Goal: Task Accomplishment & Management: Manage account settings

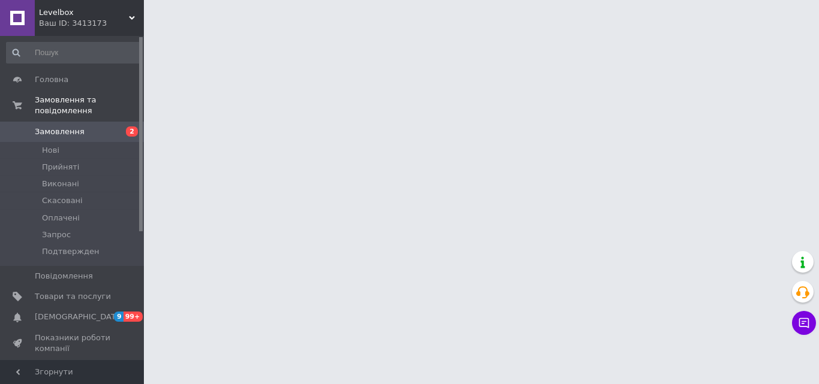
click at [152, 30] on html "Levelbox Ваш ID: 3413173 Сайт Levelbox Кабінет покупця Перевірити стан системи …" at bounding box center [409, 15] width 819 height 30
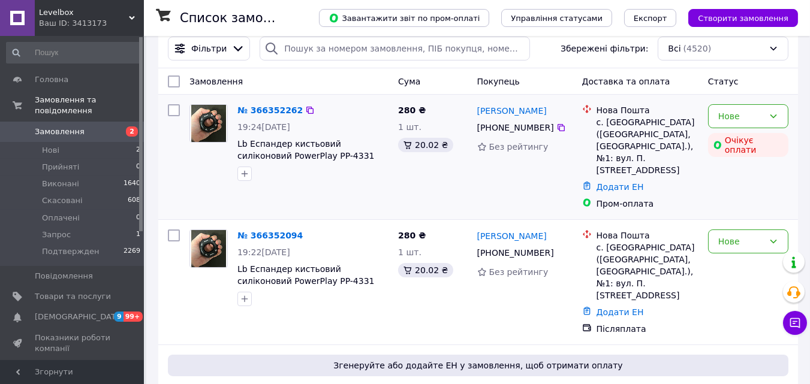
scroll to position [119, 0]
click at [263, 232] on div "№ 366352094 19:22, 12.10.2025 Lb Еспандер кистьовий силіконовий PowerPlay PP-43…" at bounding box center [313, 268] width 161 height 86
click at [269, 231] on link "№ 366352094" at bounding box center [270, 236] width 65 height 10
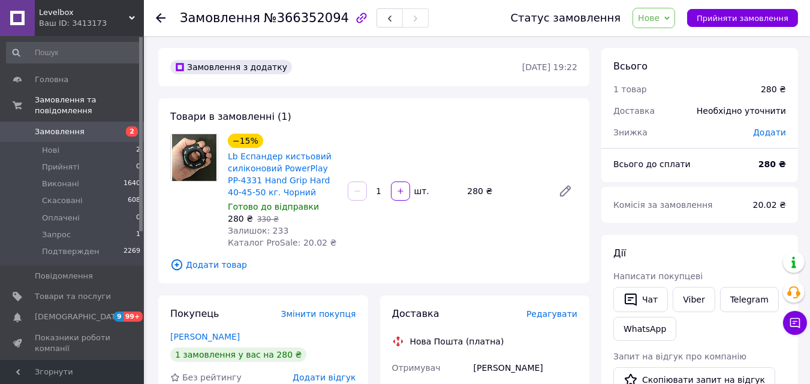
click at [660, 25] on span "Нове" at bounding box center [654, 18] width 43 height 20
click at [664, 39] on li "Прийнято" at bounding box center [667, 42] width 69 height 18
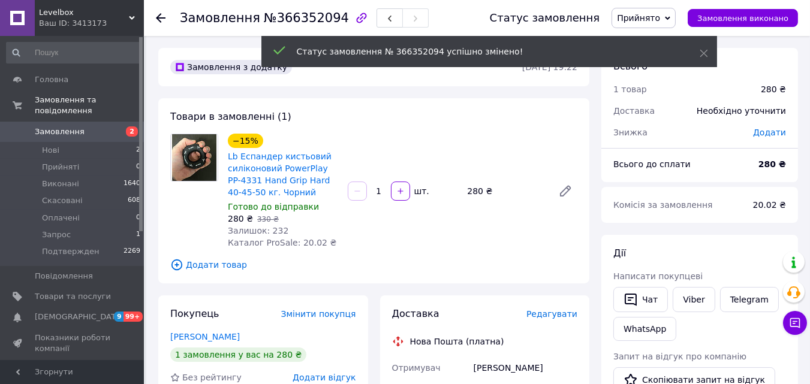
click at [91, 127] on span "Замовлення" at bounding box center [73, 132] width 76 height 11
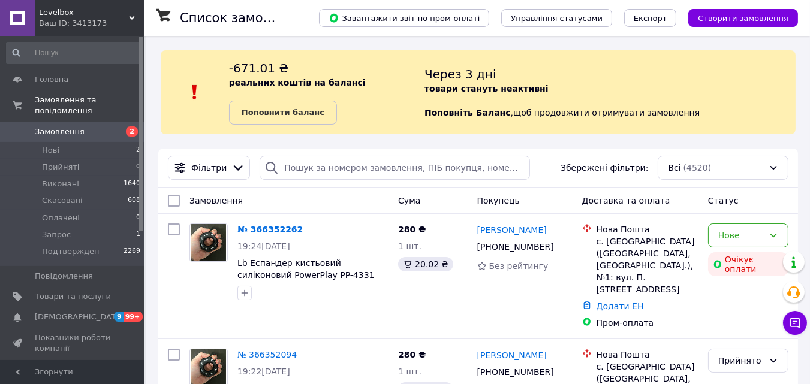
scroll to position [145, 0]
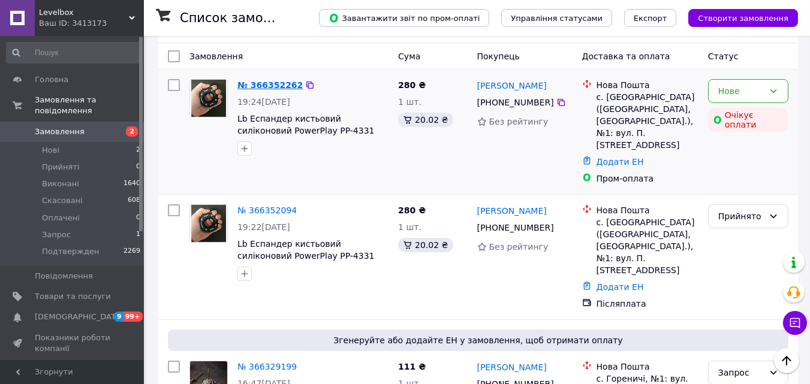
click at [266, 83] on link "№ 366352262" at bounding box center [270, 85] width 65 height 10
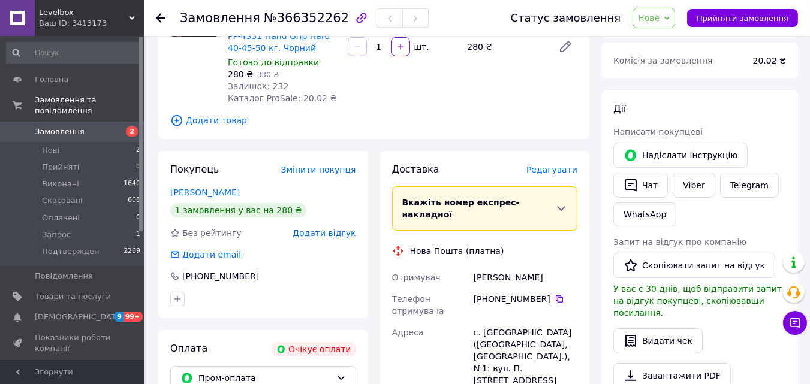
click at [660, 13] on span "Нове" at bounding box center [649, 18] width 22 height 10
click at [668, 38] on li "Прийнято" at bounding box center [667, 42] width 69 height 18
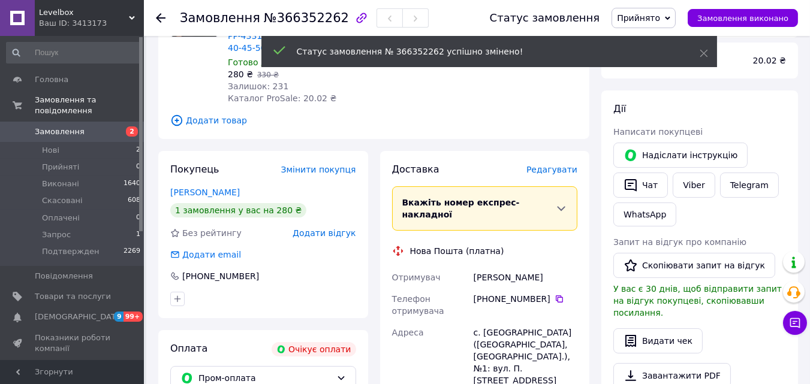
click at [104, 127] on span "Замовлення" at bounding box center [73, 132] width 76 height 11
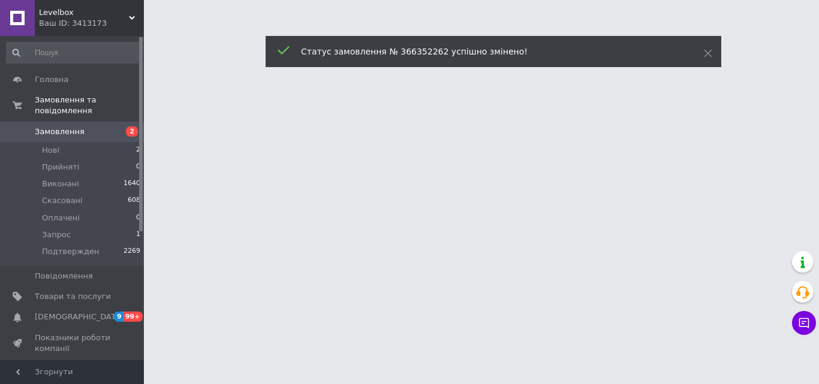
click at [149, 30] on html "Levelbox Ваш ID: 3413173 Сайт Levelbox Кабінет покупця Перевірити стан системи …" at bounding box center [409, 15] width 819 height 30
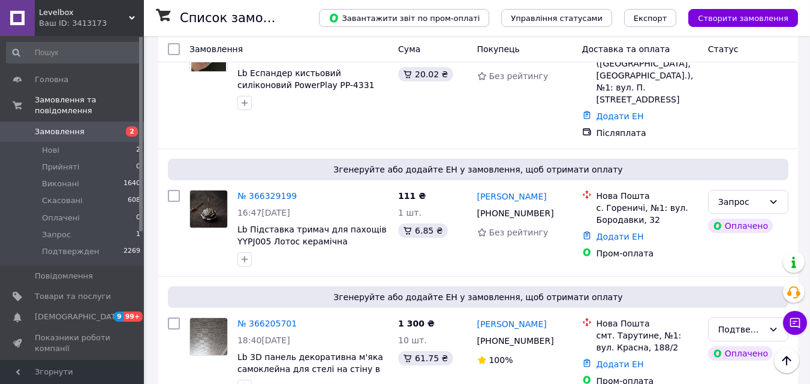
scroll to position [317, 0]
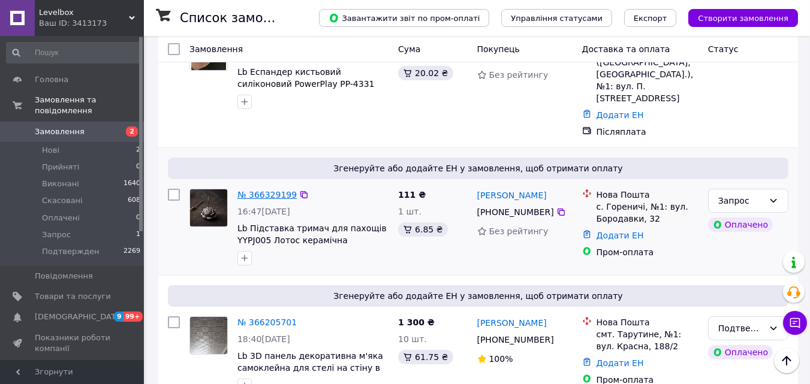
click at [257, 190] on link "№ 366329199" at bounding box center [267, 195] width 59 height 10
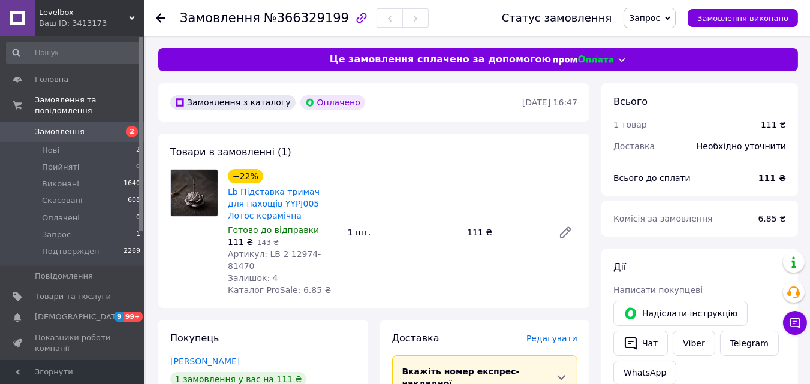
click at [88, 127] on span "Замовлення" at bounding box center [73, 132] width 76 height 11
